Goal: Check status

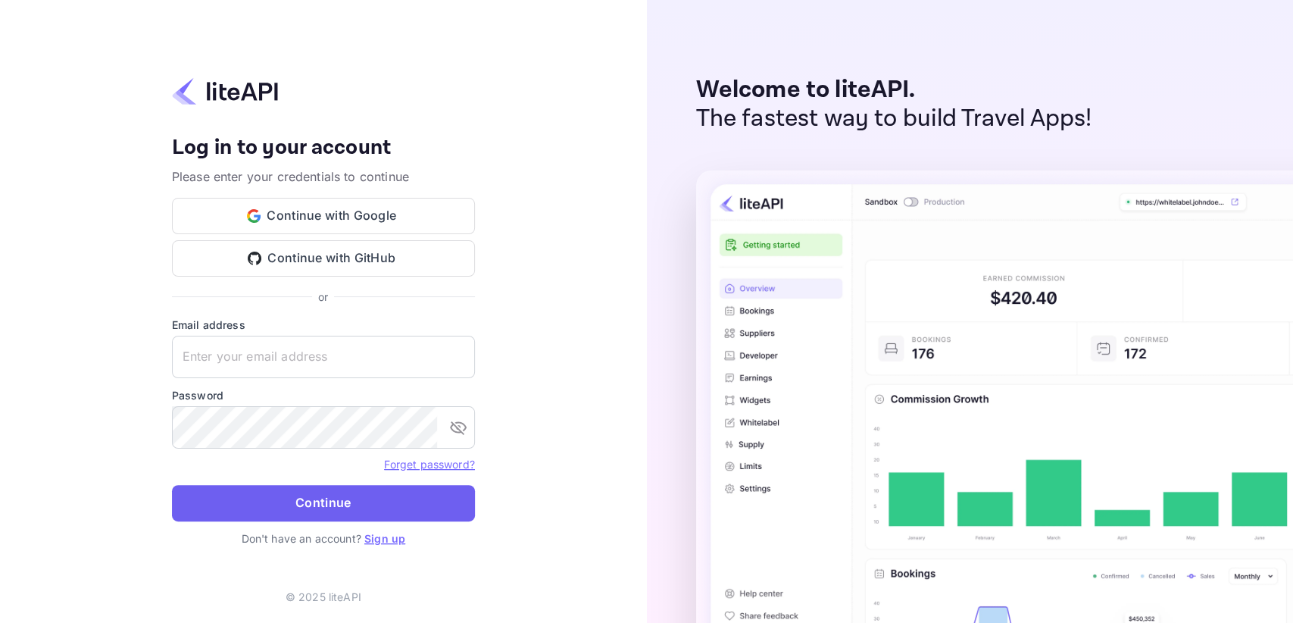
type input "[EMAIL_ADDRESS][DOMAIN_NAME]"
click at [309, 510] on button "Continue" at bounding box center [323, 503] width 303 height 36
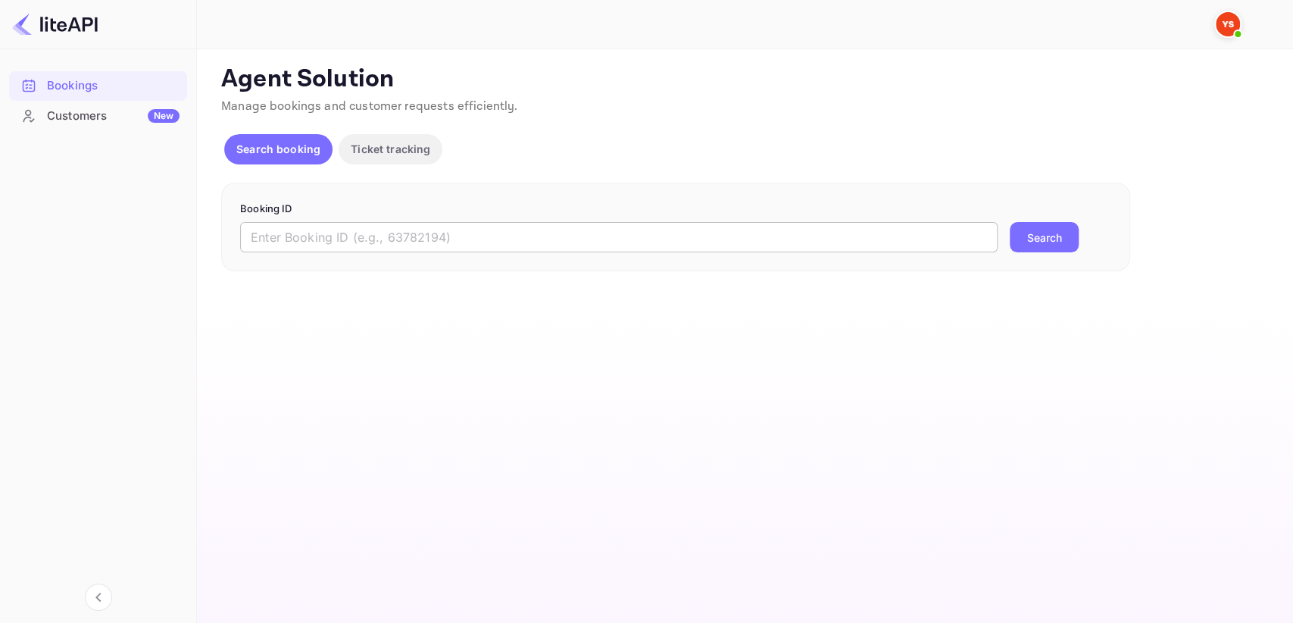
click at [296, 232] on input "text" at bounding box center [618, 237] width 757 height 30
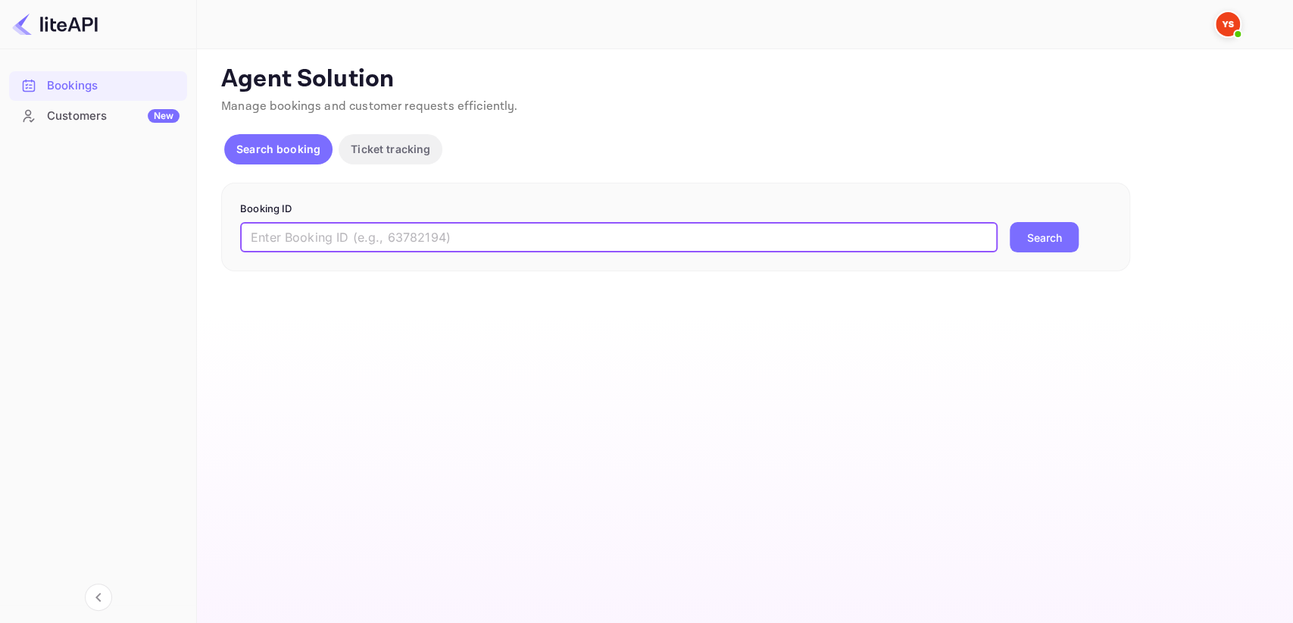
paste input "9285228"
type input "9285228"
click at [1019, 243] on button "Search" at bounding box center [1044, 237] width 69 height 30
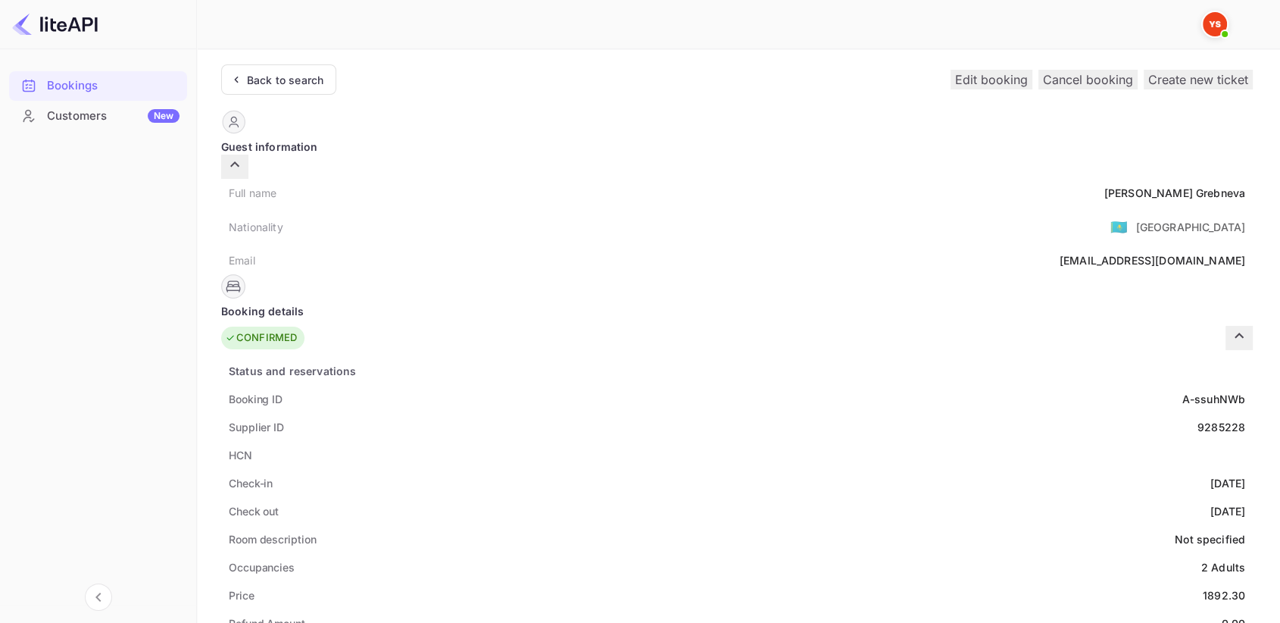
click at [1198, 419] on div "9285228" at bounding box center [1222, 427] width 48 height 16
copy div "9285228"
drag, startPoint x: 631, startPoint y: 188, endPoint x: 729, endPoint y: 176, distance: 98.4
click at [729, 179] on div "Full name Irina Grebneva Nationality 🇰🇿 Kazakhstan Email ya-ya-grebneva@yandex.…" at bounding box center [737, 226] width 1032 height 95
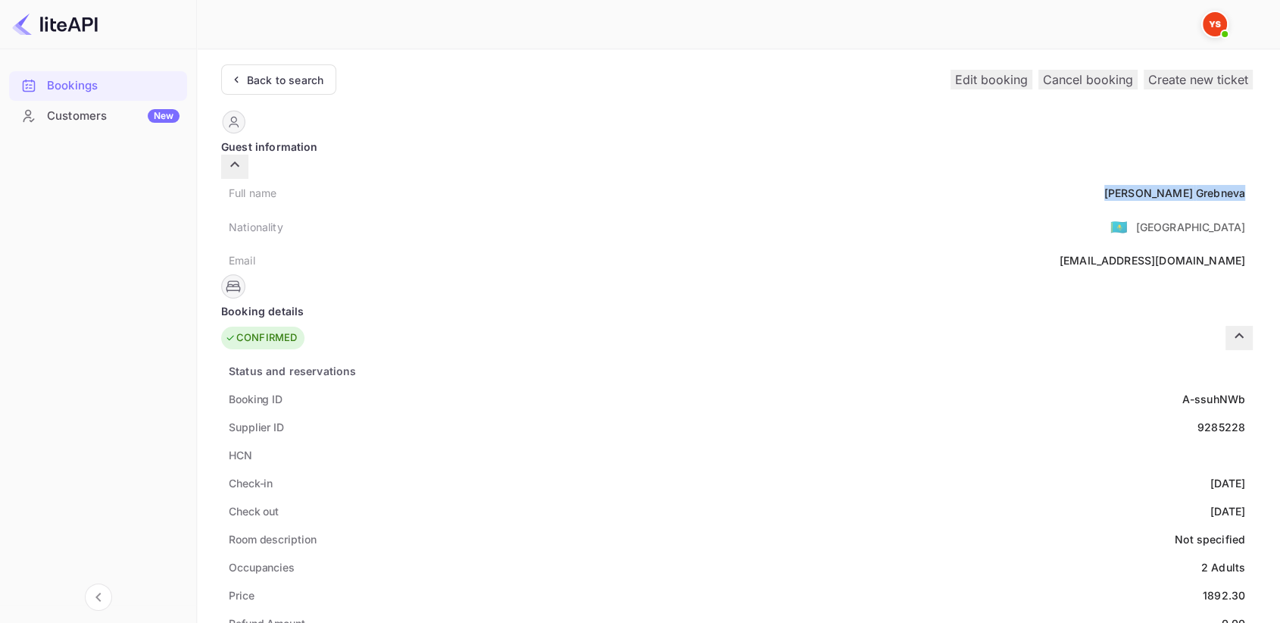
copy div "Irina Grebneva"
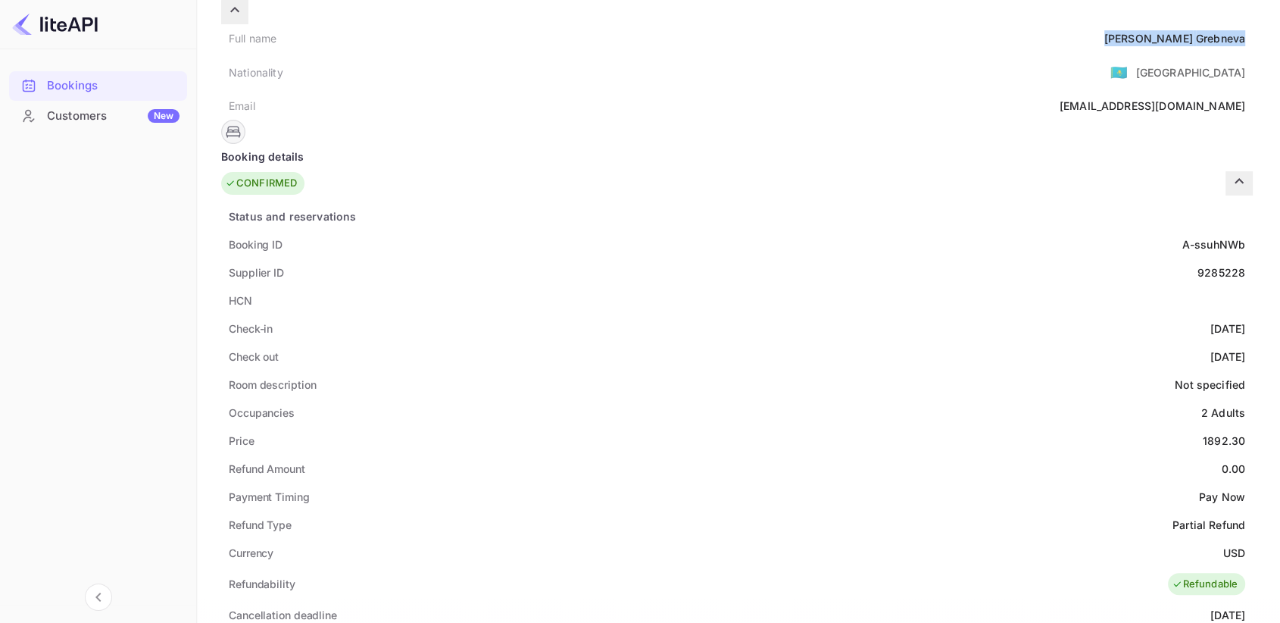
scroll to position [168, 0]
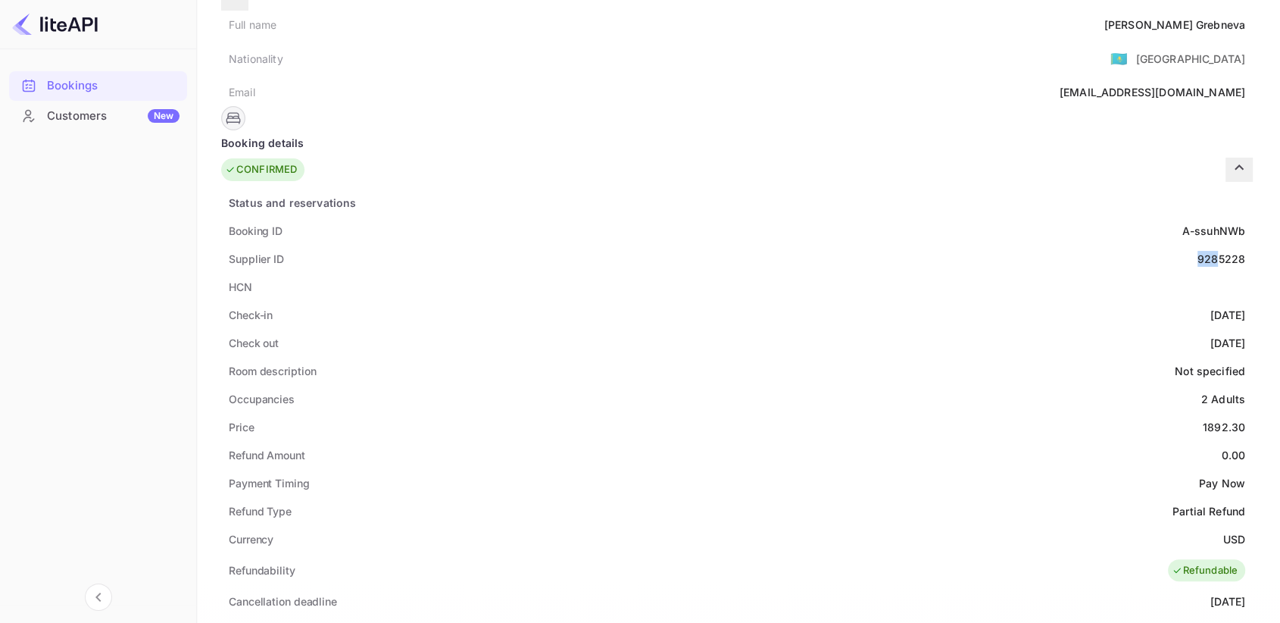
drag, startPoint x: 666, startPoint y: 230, endPoint x: 691, endPoint y: 230, distance: 25.0
click at [691, 245] on div "Supplier ID 9285228" at bounding box center [737, 259] width 1032 height 28
drag, startPoint x: 669, startPoint y: 406, endPoint x: 723, endPoint y: 403, distance: 53.9
click at [723, 413] on div "Price 1892.30" at bounding box center [737, 427] width 1032 height 28
copy div "1892.30"
